Goal: Information Seeking & Learning: Learn about a topic

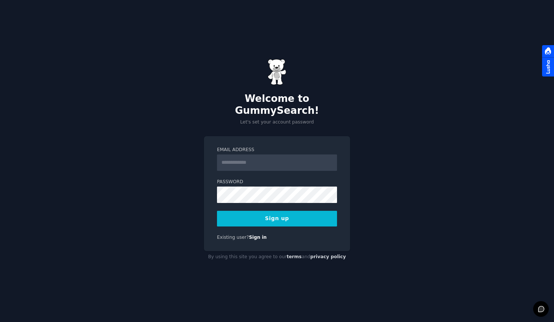
click at [242, 159] on input "Email Address" at bounding box center [277, 162] width 120 height 16
type input "**********"
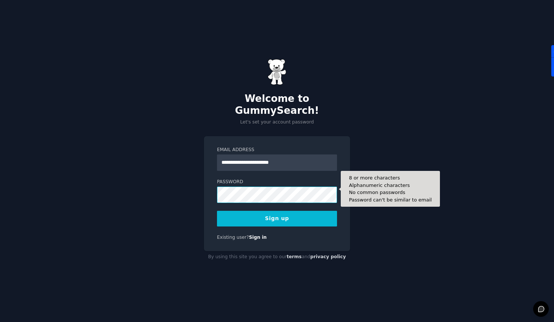
click at [217, 211] on button "Sign up" at bounding box center [277, 219] width 120 height 16
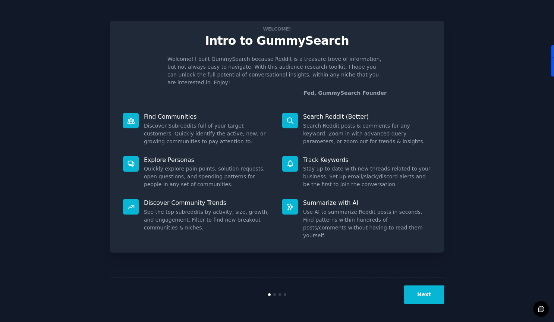
click at [420, 292] on button "Next" at bounding box center [424, 294] width 40 height 18
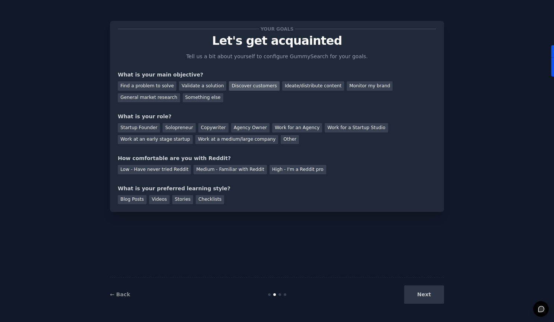
click at [241, 87] on div "Discover customers" at bounding box center [254, 85] width 50 height 9
click at [158, 100] on div "General market research" at bounding box center [149, 97] width 62 height 9
click at [240, 86] on div "Discover customers" at bounding box center [254, 85] width 50 height 9
click at [237, 131] on div "Agency Owner" at bounding box center [250, 127] width 38 height 9
click at [231, 174] on div "Medium - Familiar with Reddit" at bounding box center [230, 169] width 73 height 9
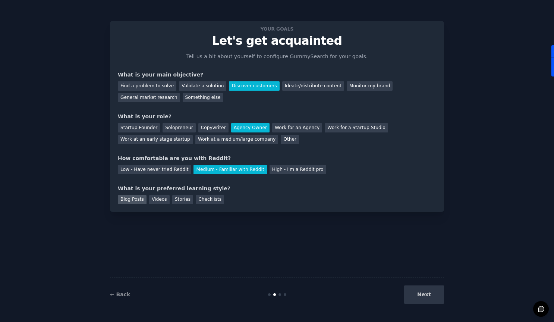
click at [124, 200] on div "Blog Posts" at bounding box center [132, 199] width 29 height 9
click at [163, 198] on div "Videos" at bounding box center [159, 199] width 21 height 9
click at [131, 199] on div "Blog Posts" at bounding box center [132, 199] width 29 height 9
click at [425, 295] on button "Next" at bounding box center [424, 294] width 40 height 18
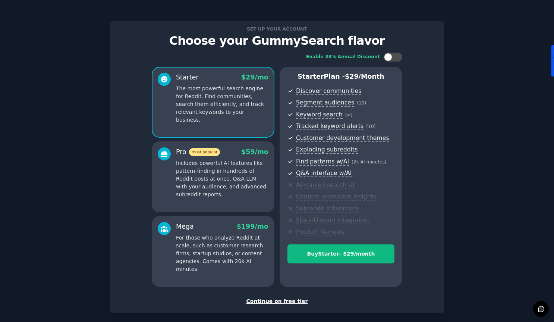
click at [289, 302] on div "Continue on free tier" at bounding box center [277, 301] width 319 height 8
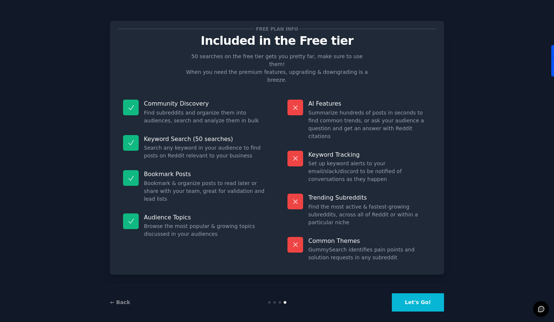
click at [412, 293] on button "Let's Go!" at bounding box center [418, 302] width 52 height 18
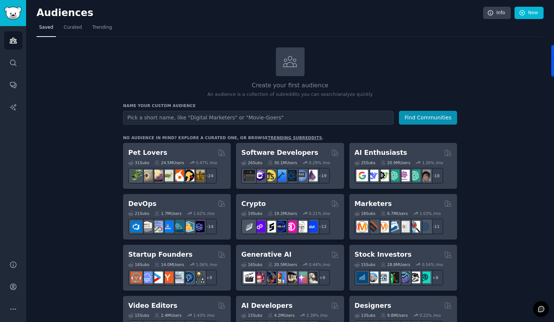
click at [144, 116] on input "text" at bounding box center [258, 118] width 271 height 14
drag, startPoint x: 145, startPoint y: 118, endPoint x: 112, endPoint y: 119, distance: 33.6
type input "chief marketing oficer"
click at [399, 111] on button "Find Communities" at bounding box center [428, 118] width 58 height 14
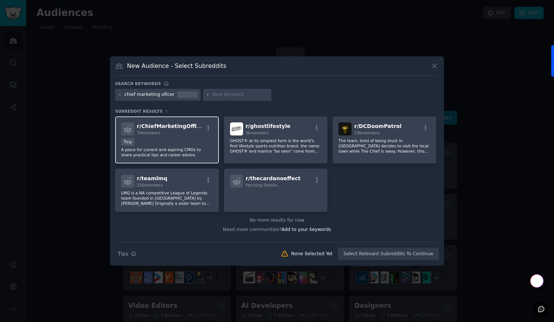
click at [173, 125] on span "r/ ChiefMarketingOfficer" at bounding box center [171, 126] width 69 height 6
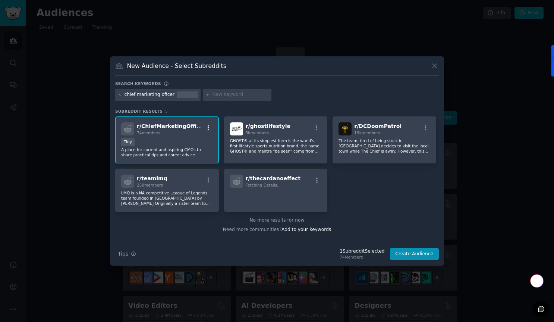
click at [207, 128] on icon "button" at bounding box center [208, 128] width 7 height 7
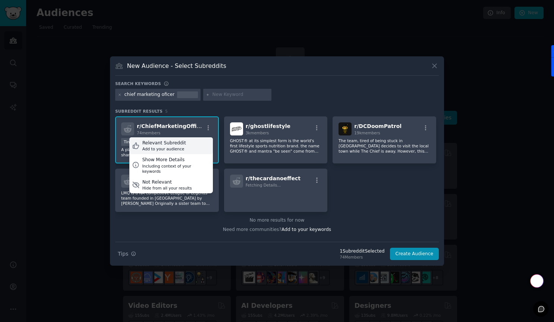
click at [182, 150] on div "Add to your audience" at bounding box center [165, 148] width 44 height 5
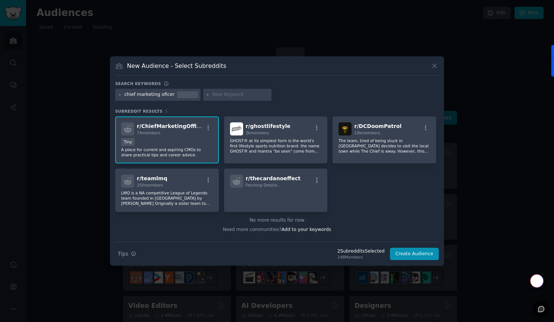
click at [223, 96] on input "text" at bounding box center [240, 94] width 57 height 7
type input "Vp of marketing"
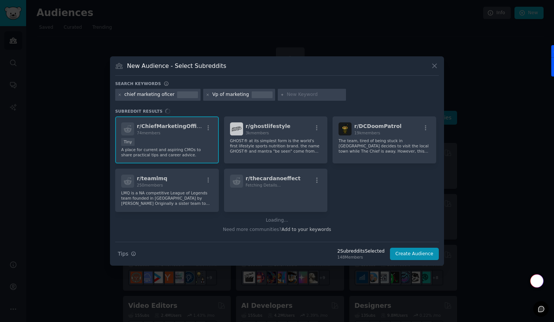
type input "B"
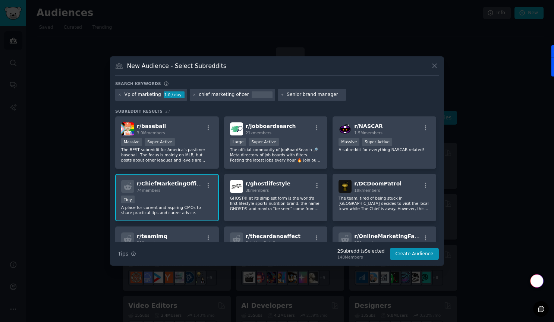
type input "Senior brand managers"
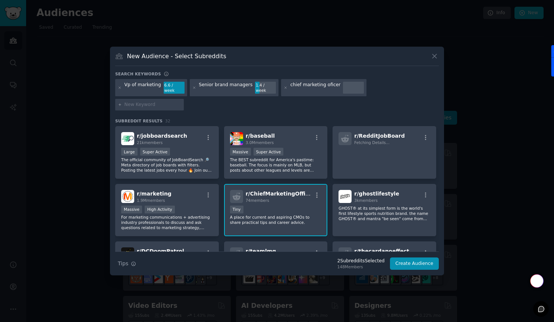
drag, startPoint x: 247, startPoint y: 95, endPoint x: 221, endPoint y: 99, distance: 26.4
click at [247, 95] on div "Senior brand managers 1.4 / week" at bounding box center [234, 87] width 89 height 17
click at [220, 94] on div "Senior brand managers" at bounding box center [226, 88] width 54 height 12
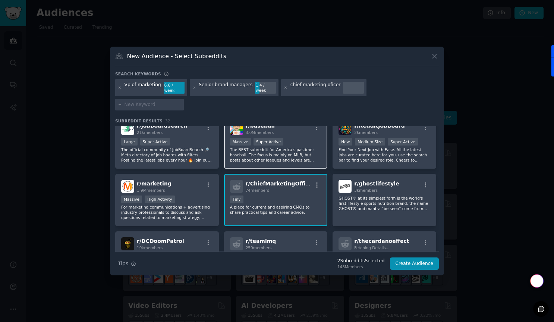
scroll to position [51, 0]
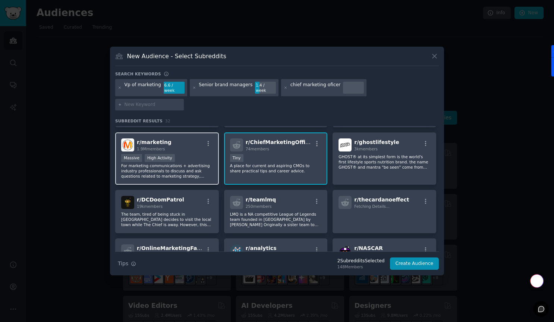
click at [194, 154] on div "Massive High Activity" at bounding box center [167, 158] width 92 height 9
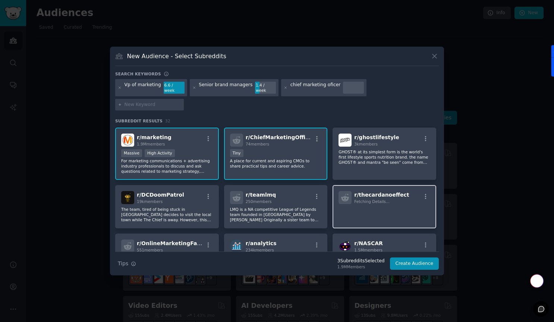
scroll to position [56, 0]
click at [208, 135] on icon "button" at bounding box center [208, 138] width 7 height 7
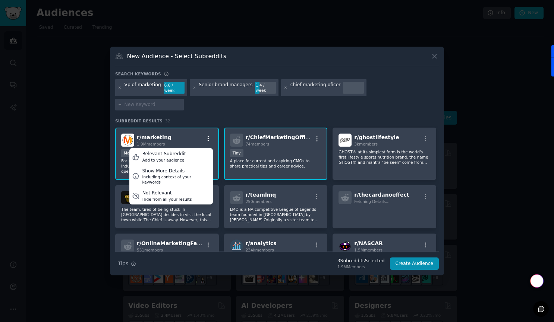
click at [208, 135] on icon "button" at bounding box center [208, 138] width 7 height 7
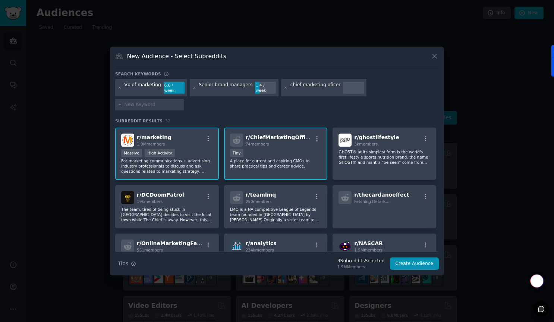
drag, startPoint x: 439, startPoint y: 153, endPoint x: 439, endPoint y: 159, distance: 6.7
click at [439, 159] on div "New Audience - Select Subreddits Search keywords Vp of marketing 6.6 / week Sen…" at bounding box center [277, 161] width 334 height 229
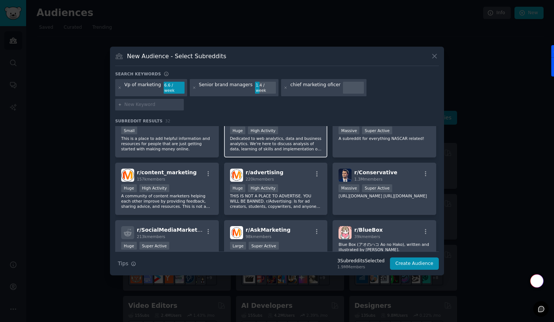
scroll to position [185, 0]
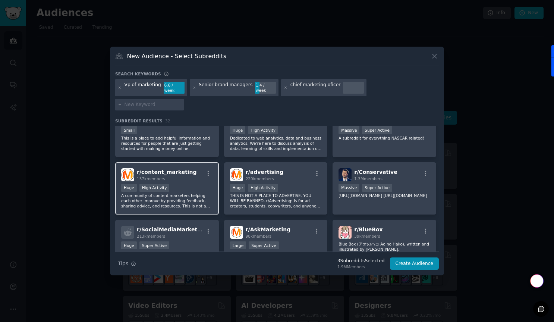
click at [184, 176] on div "157k members" at bounding box center [167, 178] width 60 height 5
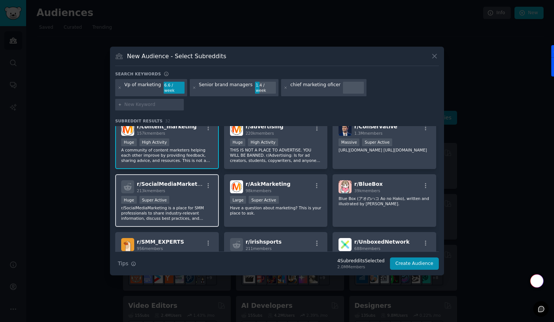
scroll to position [272, 0]
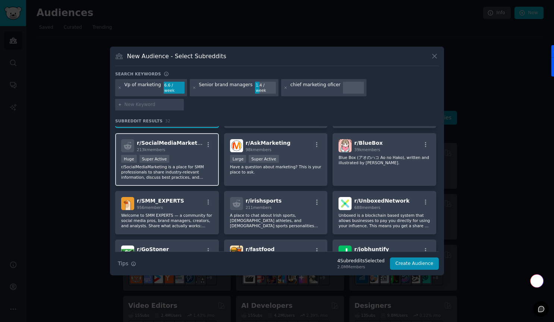
click at [176, 155] on div "Huge Super Active" at bounding box center [167, 159] width 92 height 9
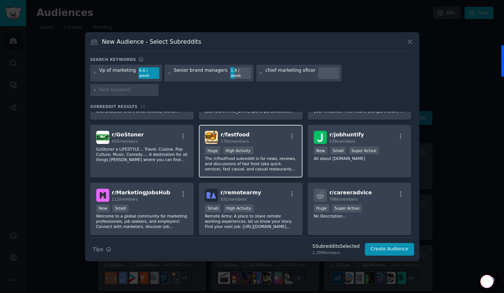
scroll to position [373, 0]
click at [262, 129] on div "r/ fastfood 270k members" at bounding box center [251, 135] width 92 height 13
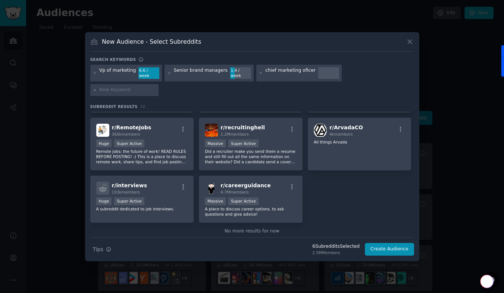
scroll to position [504, 0]
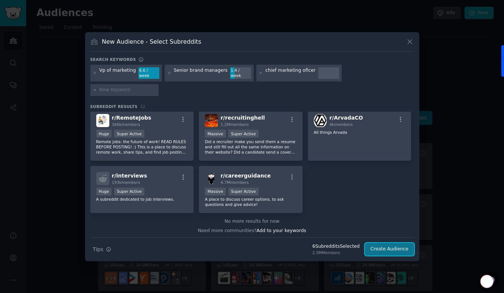
click at [391, 243] on button "Create Audience" at bounding box center [389, 249] width 49 height 13
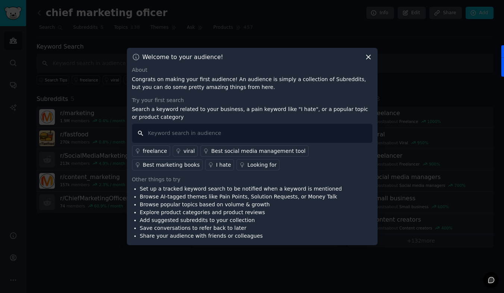
click at [156, 135] on input "text" at bounding box center [252, 133] width 240 height 19
type input "Chief marketing officer"
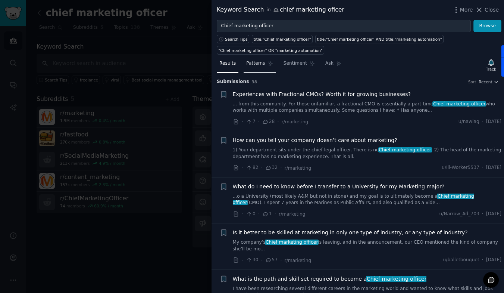
click at [259, 66] on span "Patterns" at bounding box center [255, 63] width 19 height 7
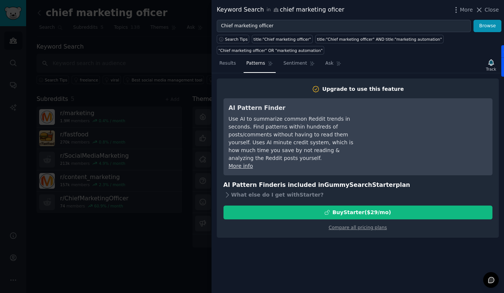
click at [447, 167] on div "AI Pattern Finder Use AI to summarize common Reddit trends in seconds. Find pat…" at bounding box center [358, 136] width 269 height 77
click at [479, 9] on icon at bounding box center [480, 10] width 4 height 4
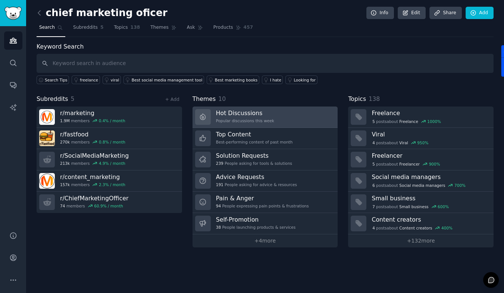
click at [245, 116] on h3 "Hot Discussions" at bounding box center [245, 113] width 58 height 8
